Goal: Transaction & Acquisition: Book appointment/travel/reservation

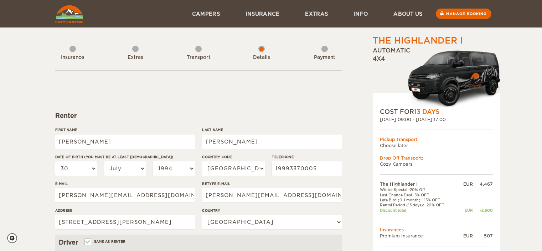
select select "30"
select select "07"
select select "1994"
select select "55"
select select "29"
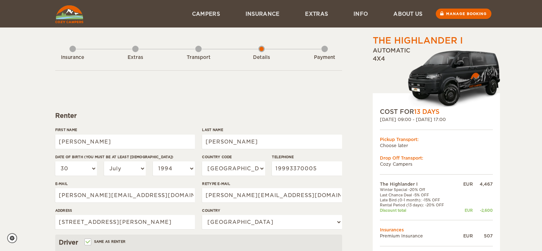
select select "2"
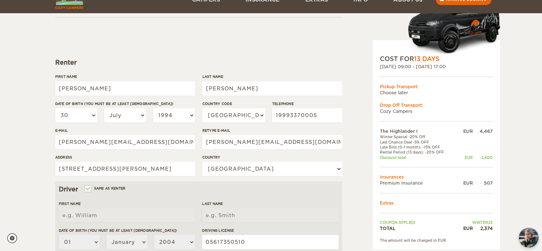
scroll to position [70, 0]
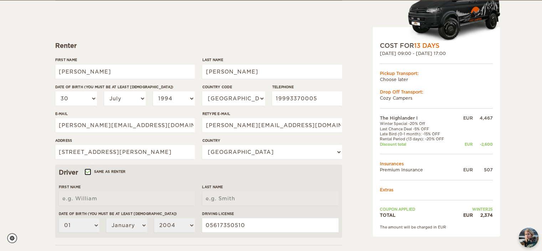
click at [88, 171] on input "Same as renter" at bounding box center [87, 172] width 5 height 5
checkbox input "false"
select select
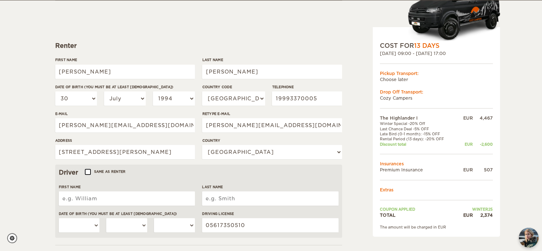
click at [88, 172] on input "Same as renter" at bounding box center [87, 172] width 5 height 5
checkbox input "true"
type input "[PERSON_NAME]"
type input "Jordao Neto"
select select "30"
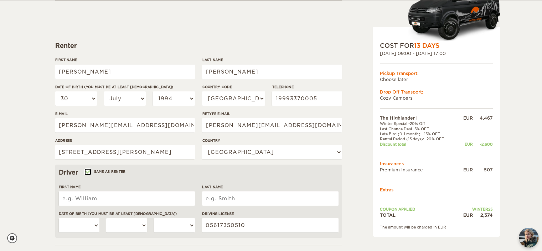
select select "07"
select select "1994"
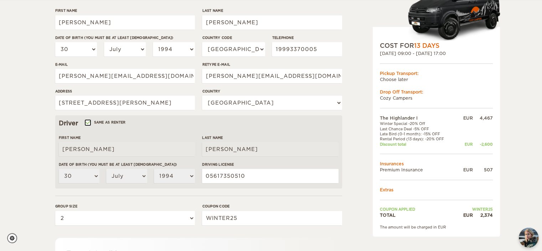
scroll to position [212, 0]
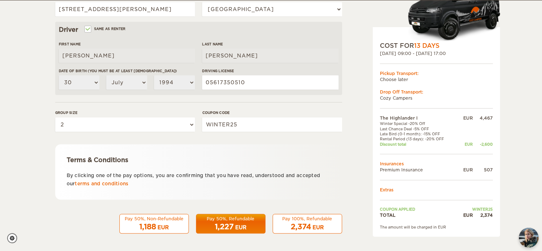
click at [306, 221] on div "2,374 EUR" at bounding box center [307, 226] width 60 height 10
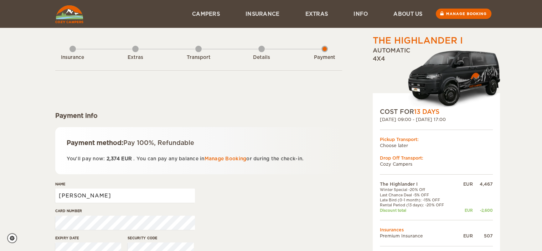
click at [125, 200] on input "[PERSON_NAME]" at bounding box center [125, 195] width 140 height 14
type input "Mauro Jordao Neto"
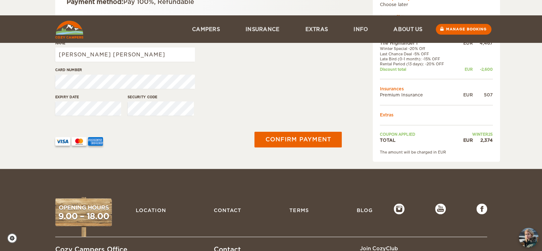
scroll to position [184, 0]
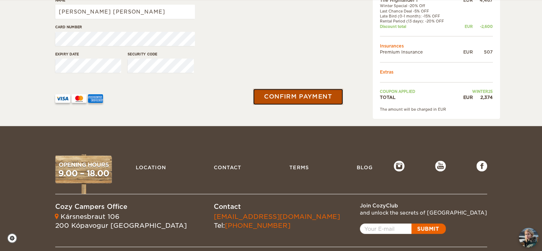
click at [289, 100] on button "Confirm payment" at bounding box center [298, 96] width 90 height 16
